Goal: Task Accomplishment & Management: Complete application form

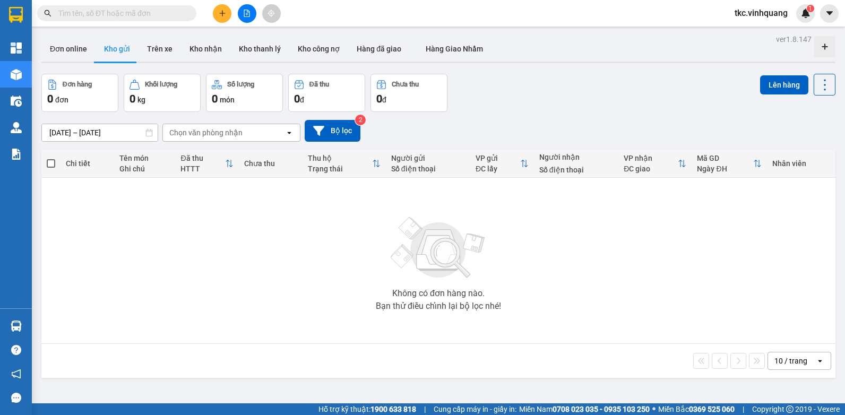
click at [222, 11] on icon "plus" at bounding box center [222, 13] width 7 height 7
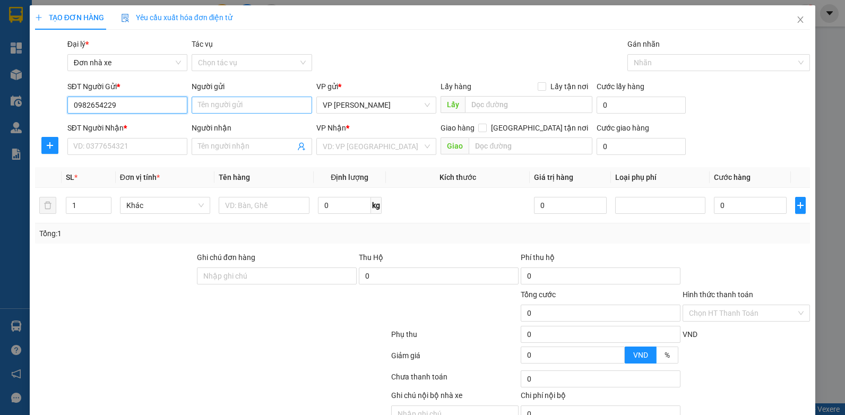
type input "0982654229"
click at [237, 110] on input "Người gửi" at bounding box center [252, 105] width 121 height 17
type input "TIẾN SPORT"
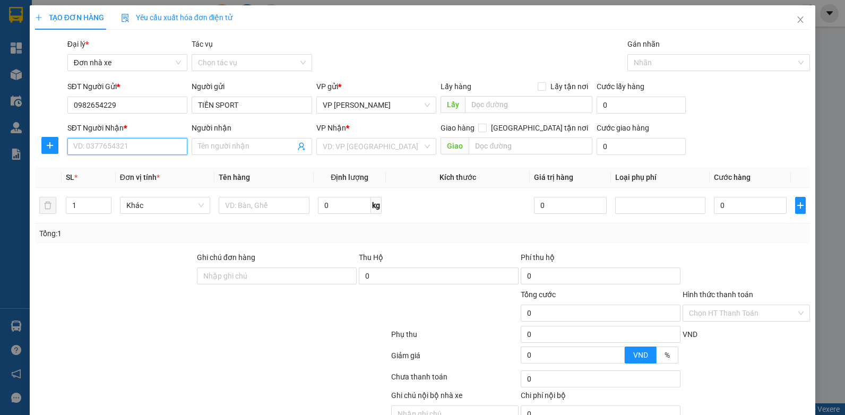
click at [144, 142] on input "SĐT Người Nhận *" at bounding box center [127, 146] width 121 height 17
type input "0912228835"
click at [238, 145] on input "Người nhận" at bounding box center [246, 147] width 97 height 12
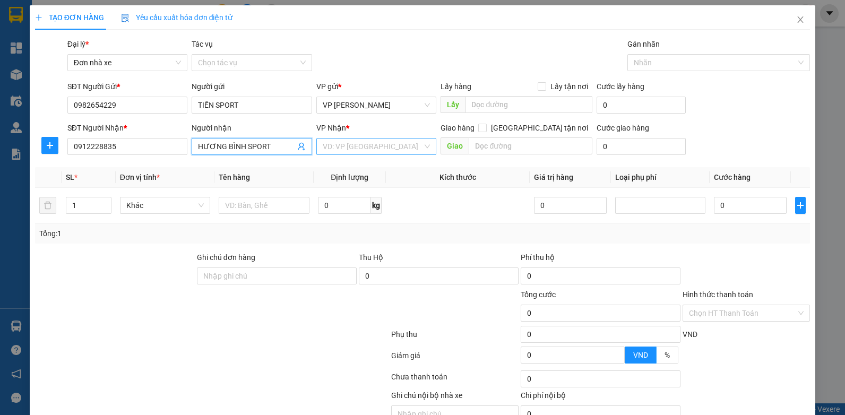
type input "HƯƠNG BÌNH SPORT"
click at [345, 143] on input "search" at bounding box center [373, 147] width 100 height 16
type input ";E"
click at [341, 155] on div "VP Nhận * VD: VP [GEOGRAPHIC_DATA]" at bounding box center [377, 140] width 121 height 37
click at [346, 152] on input "search" at bounding box center [373, 147] width 100 height 16
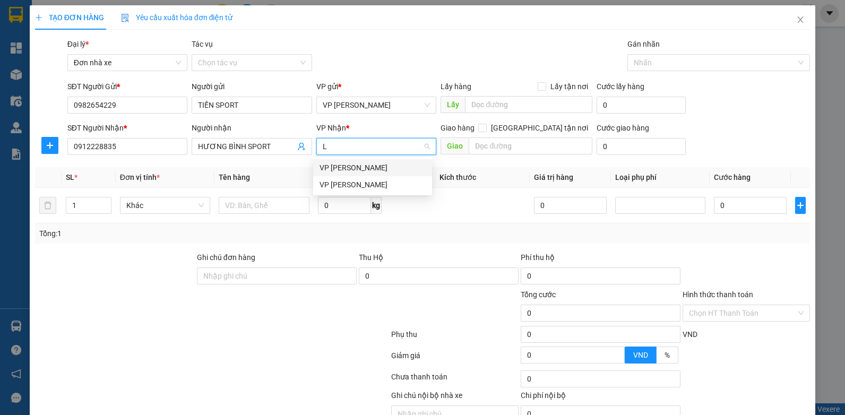
type input "LE"
click at [338, 171] on div "VP [PERSON_NAME]" at bounding box center [373, 168] width 106 height 12
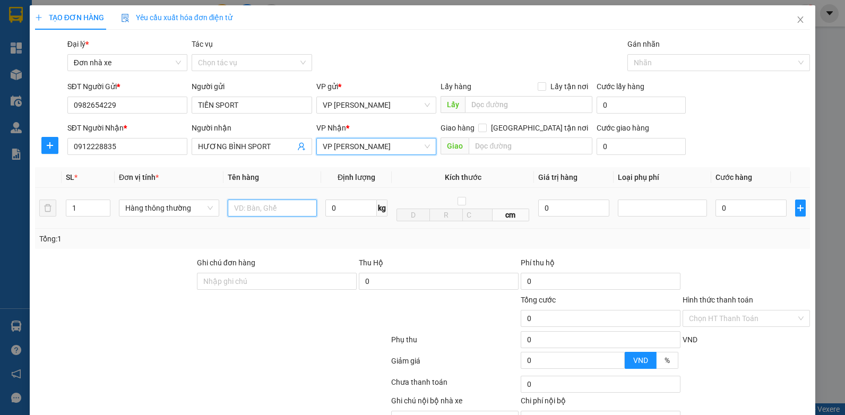
click at [267, 206] on input "text" at bounding box center [272, 208] width 89 height 17
click at [267, 206] on input "BỌC ĐEN" at bounding box center [272, 208] width 89 height 17
type input "BỌC ĐEN VOẸT"
type input "5"
type input "30.000"
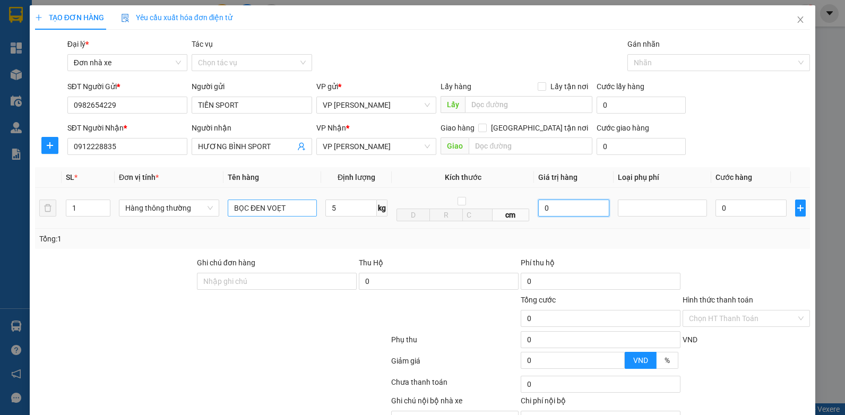
type input "30.000"
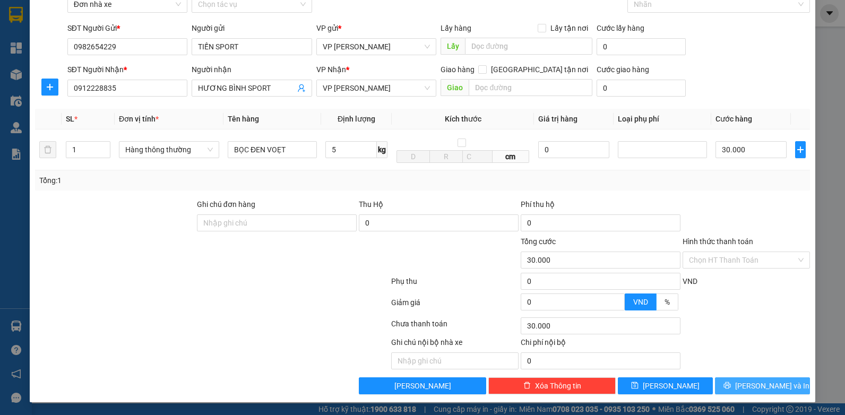
click at [734, 389] on button "[PERSON_NAME] và In" at bounding box center [762, 386] width 95 height 17
click at [755, 384] on span "[PERSON_NAME] và In" at bounding box center [773, 386] width 74 height 12
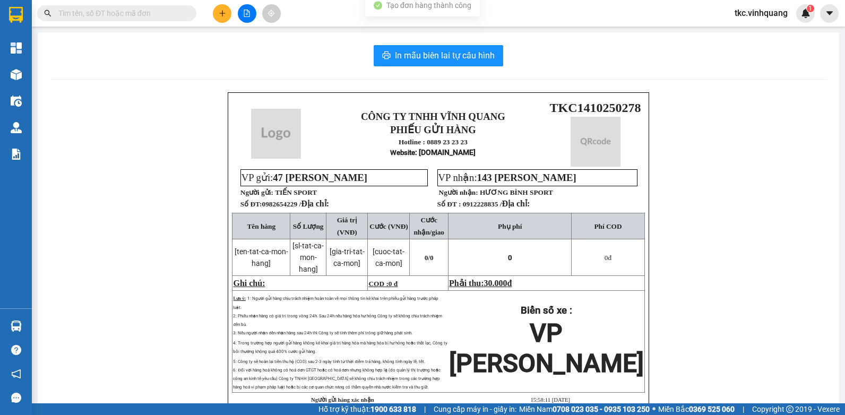
click at [755, 384] on div "CÔNG TY TNHH VĨNH QUANG PHIẾU GỬI HÀNG Hotline : 0889 23 23 23 Website : [DOMAI…" at bounding box center [438, 273] width 776 height 363
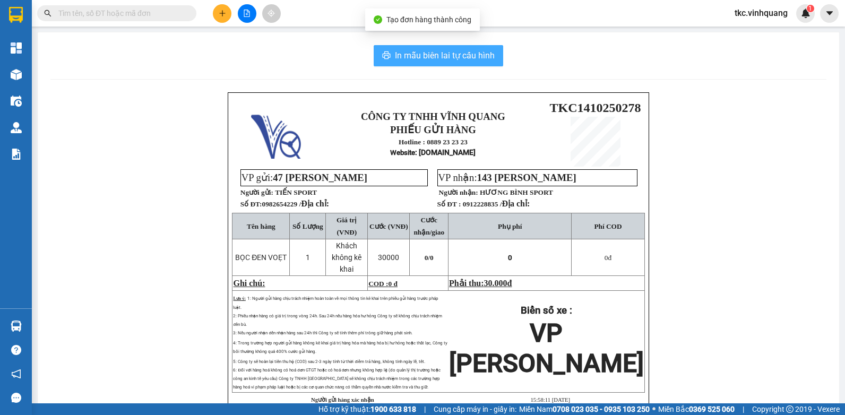
click at [404, 52] on button "In mẫu biên lai tự cấu hình" at bounding box center [439, 55] width 130 height 21
click at [403, 55] on span "In mẫu biên lai tự cấu hình" at bounding box center [445, 55] width 100 height 13
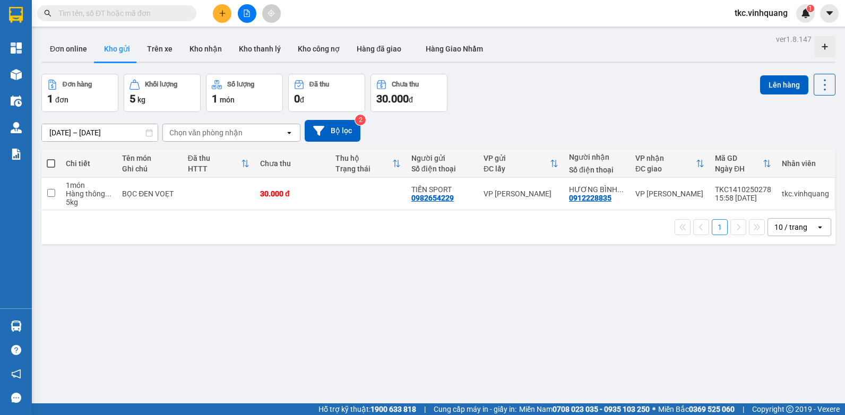
click at [220, 196] on td at bounding box center [219, 194] width 72 height 32
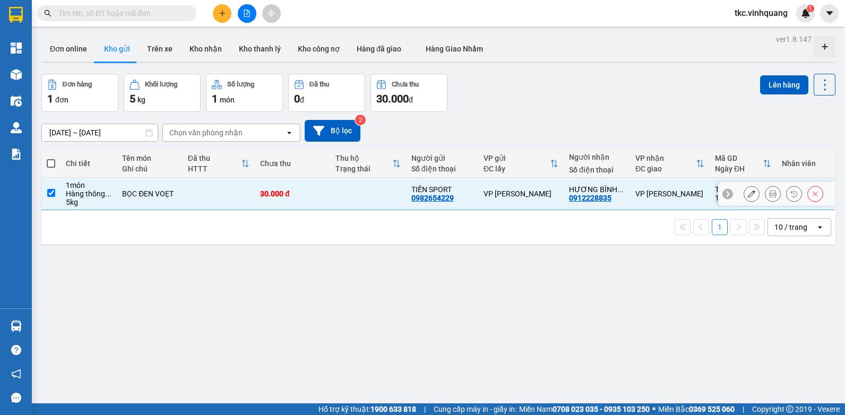
checkbox input "true"
click at [342, 311] on div "ver 1.8.147 Đơn online Kho gửi Trên xe Kho nhận Kho thanh lý Kho công nợ Hàng đ…" at bounding box center [438, 239] width 803 height 415
click at [768, 87] on button "Lên hàng" at bounding box center [784, 84] width 48 height 19
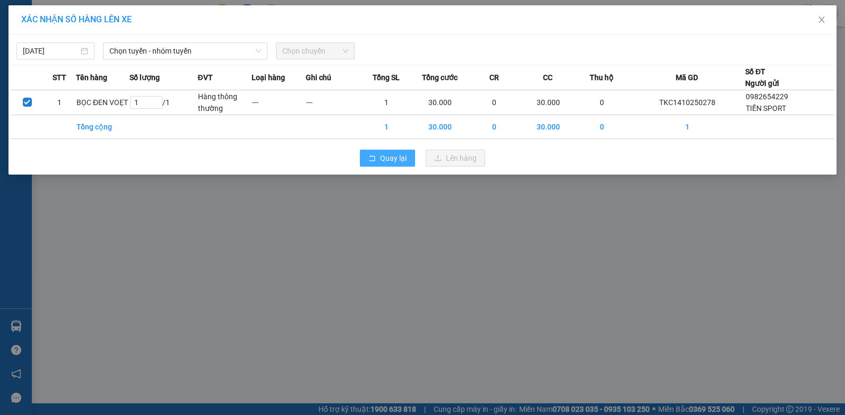
click at [390, 155] on span "Quay lại" at bounding box center [393, 158] width 27 height 12
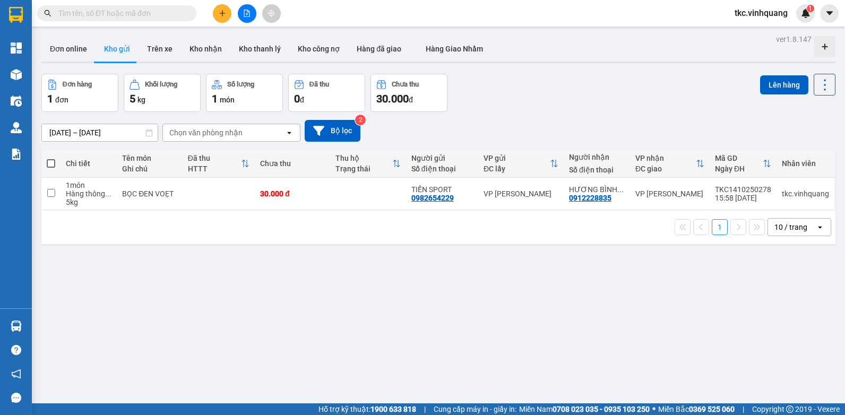
click at [224, 10] on icon "plus" at bounding box center [222, 13] width 7 height 7
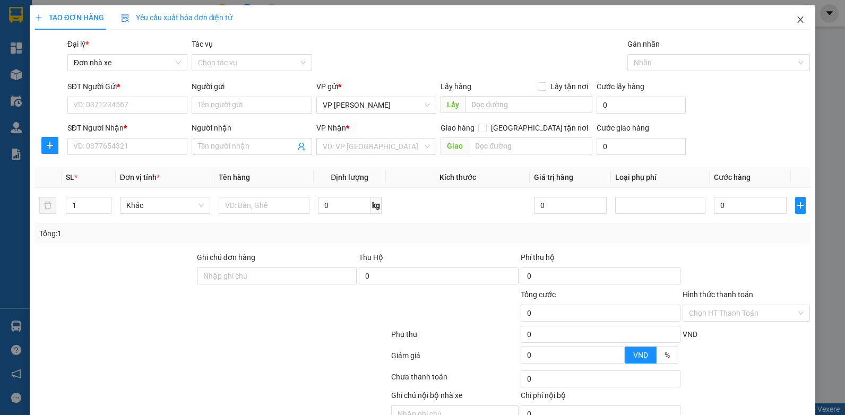
click at [786, 16] on span "Close" at bounding box center [801, 20] width 30 height 30
